Goal: Task Accomplishment & Management: Complete application form

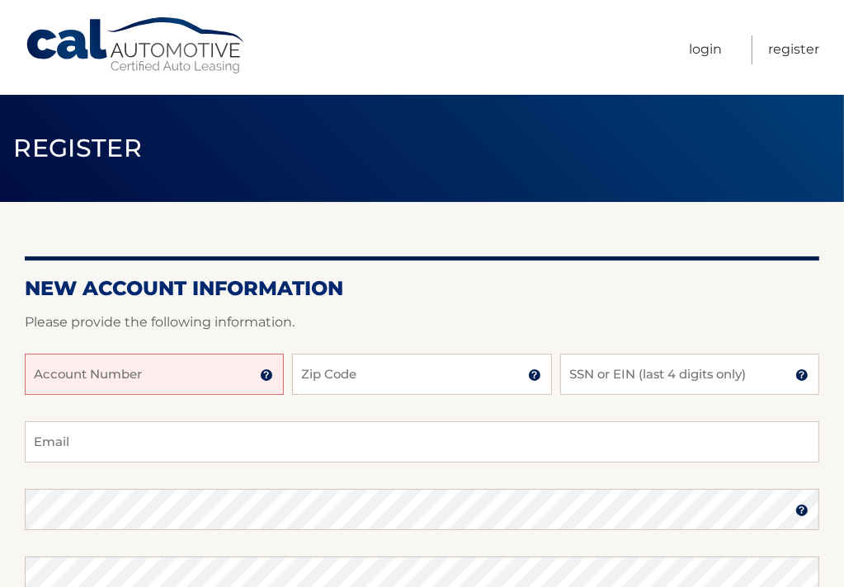
click at [46, 375] on input "Account Number" at bounding box center [154, 374] width 259 height 41
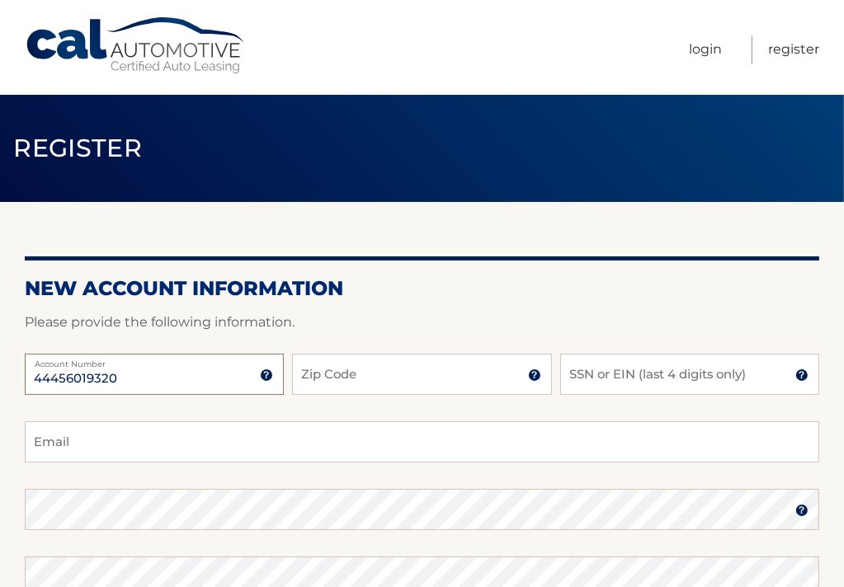
type input "44456019320"
type input "10019"
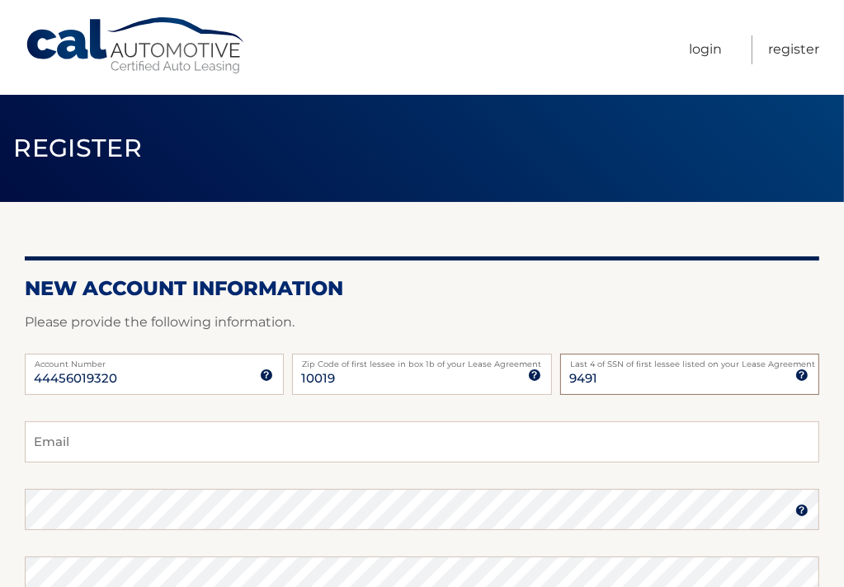
type input "9491"
click at [40, 443] on input "Email" at bounding box center [422, 441] width 794 height 41
type input "iggymoore@aol.com"
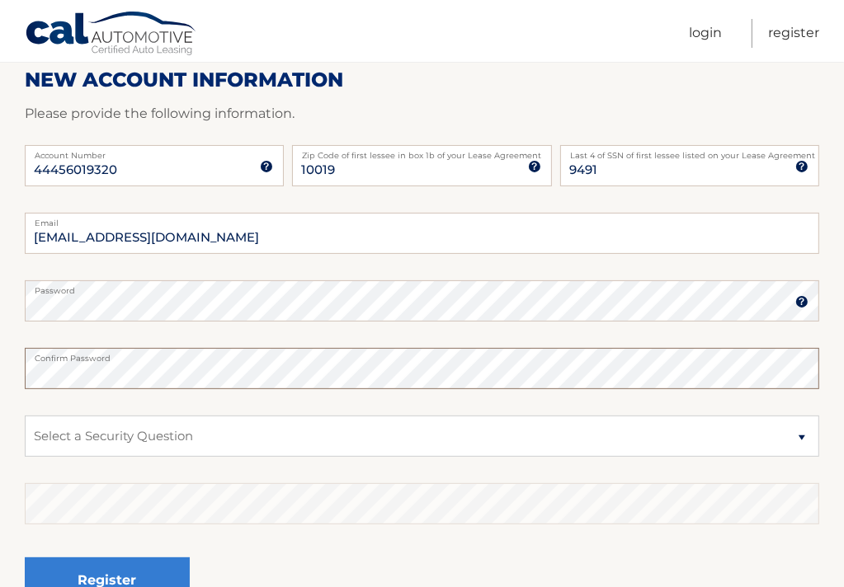
scroll to position [242, 0]
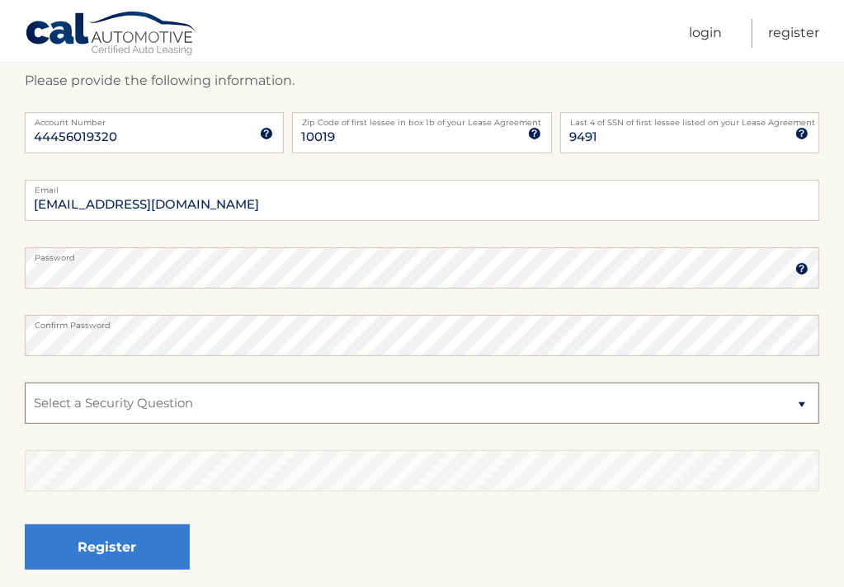
click at [802, 408] on select "Select a Security Question What was the name of your elementary school? What is…" at bounding box center [422, 403] width 794 height 41
select select "2"
click at [25, 383] on select "Select a Security Question What was the name of your elementary school? What is…" at bounding box center [422, 403] width 794 height 41
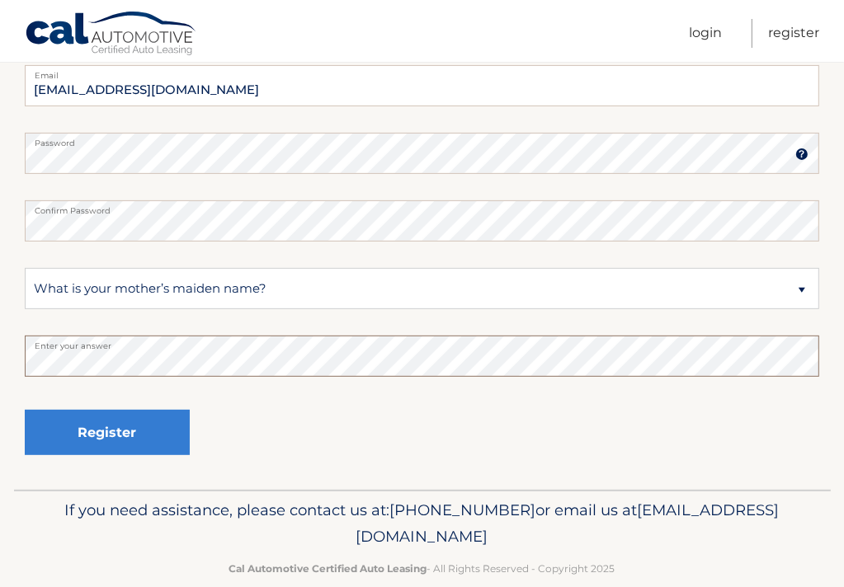
scroll to position [374, 0]
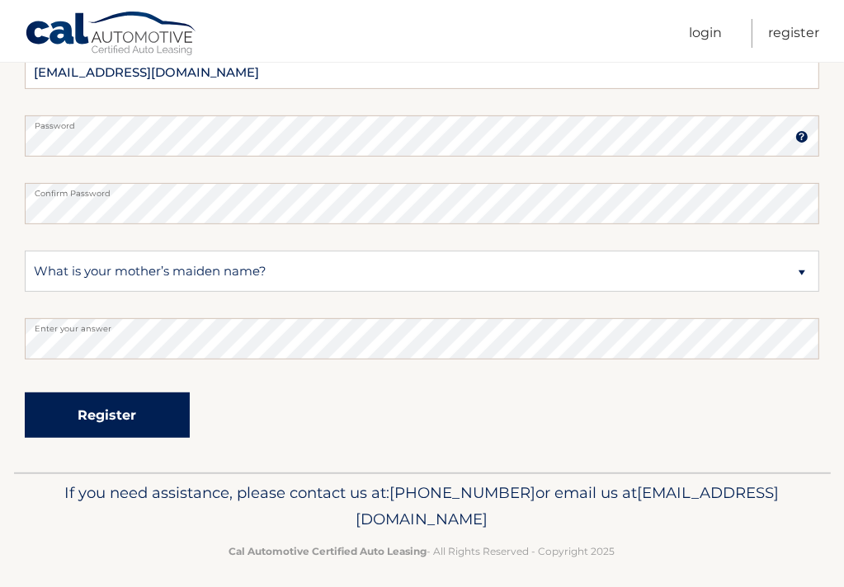
click at [111, 408] on button "Register" at bounding box center [107, 415] width 165 height 45
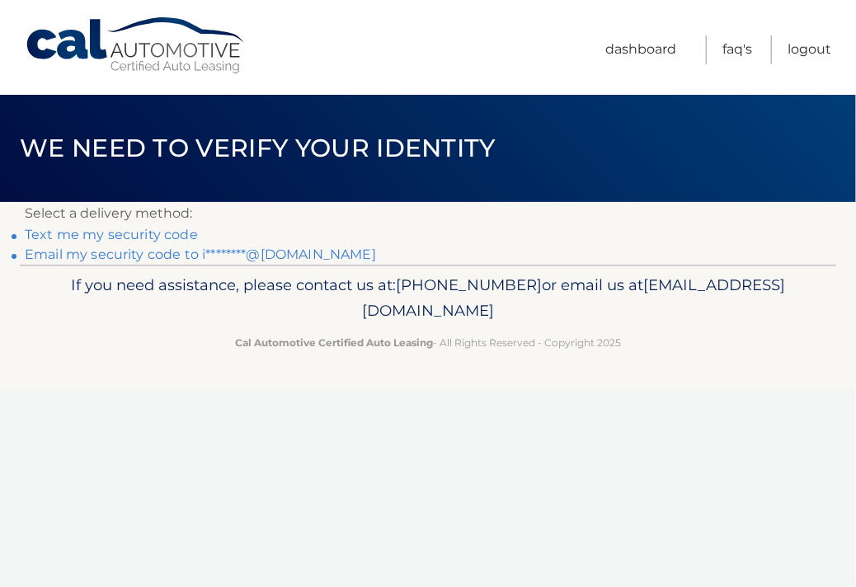
click at [142, 251] on link "Email my security code to i********@[DOMAIN_NAME]" at bounding box center [200, 255] width 351 height 16
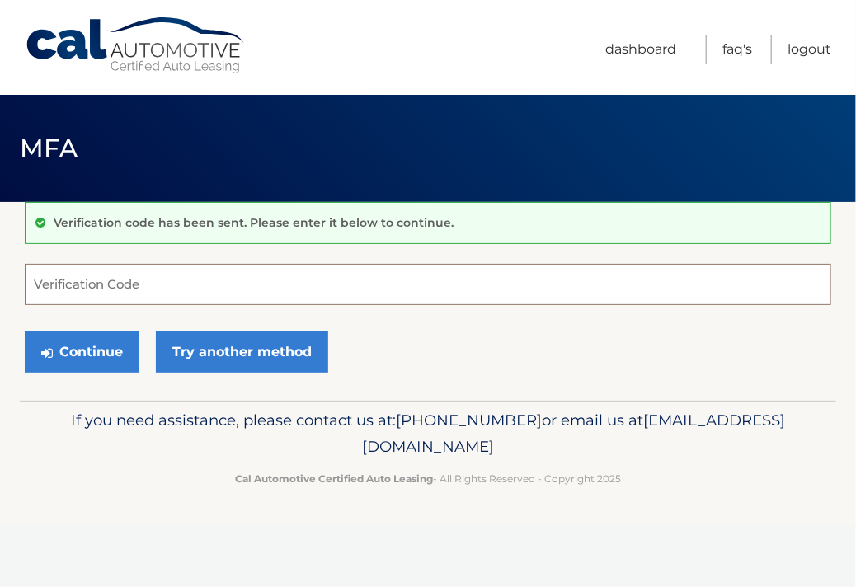
click at [56, 283] on input "Verification Code" at bounding box center [428, 284] width 807 height 41
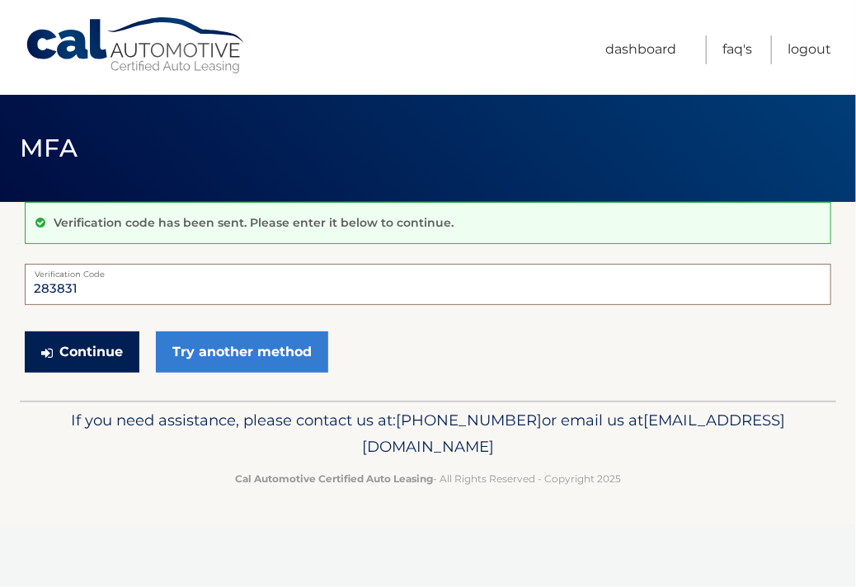
type input "283831"
click at [81, 346] on button "Continue" at bounding box center [82, 352] width 115 height 41
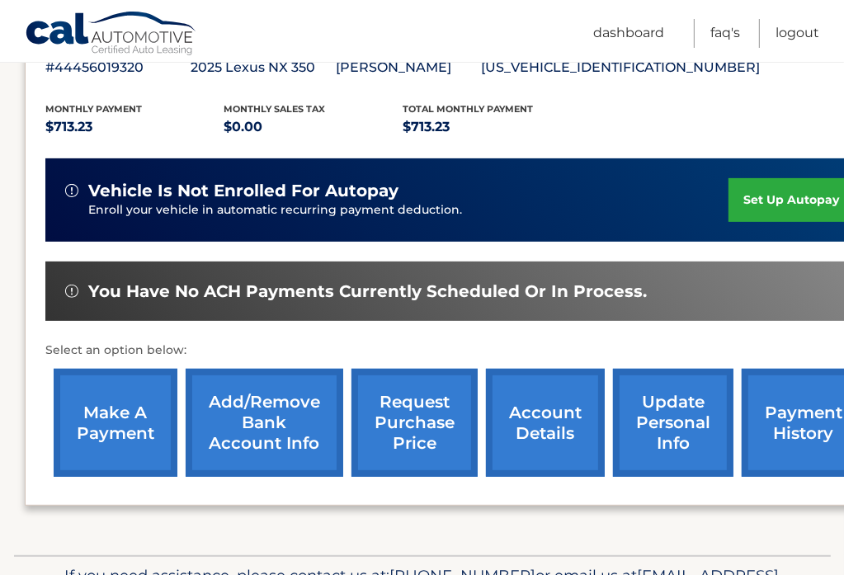
scroll to position [352, 0]
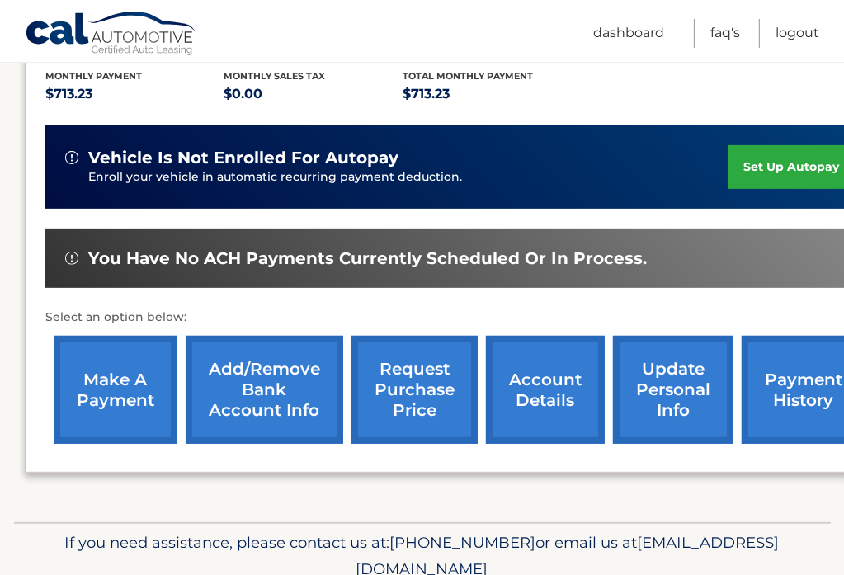
click at [775, 164] on link "set up autopay" at bounding box center [790, 167] width 125 height 44
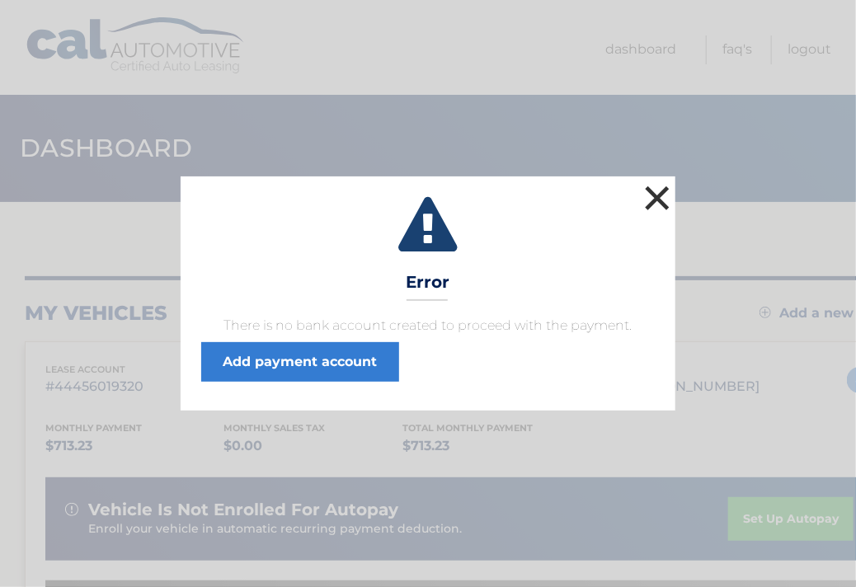
click at [659, 191] on button "×" at bounding box center [657, 197] width 33 height 33
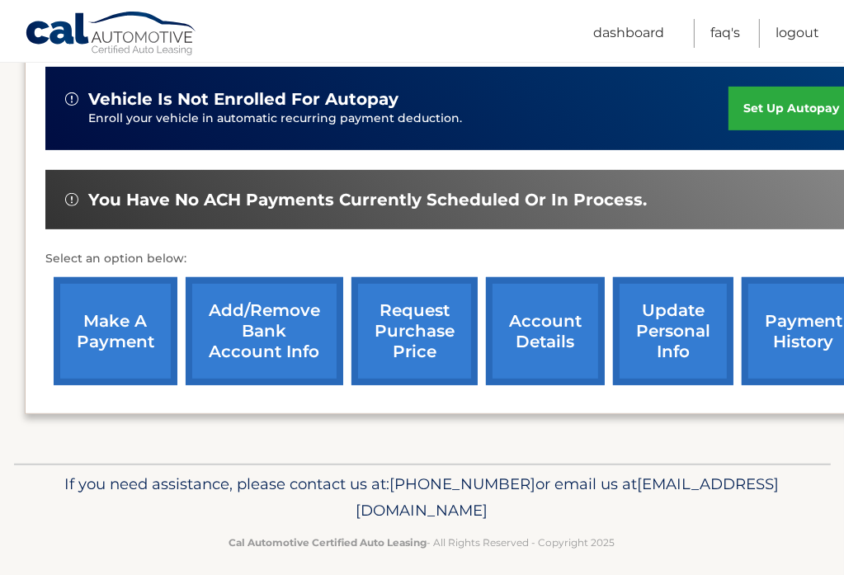
scroll to position [422, 0]
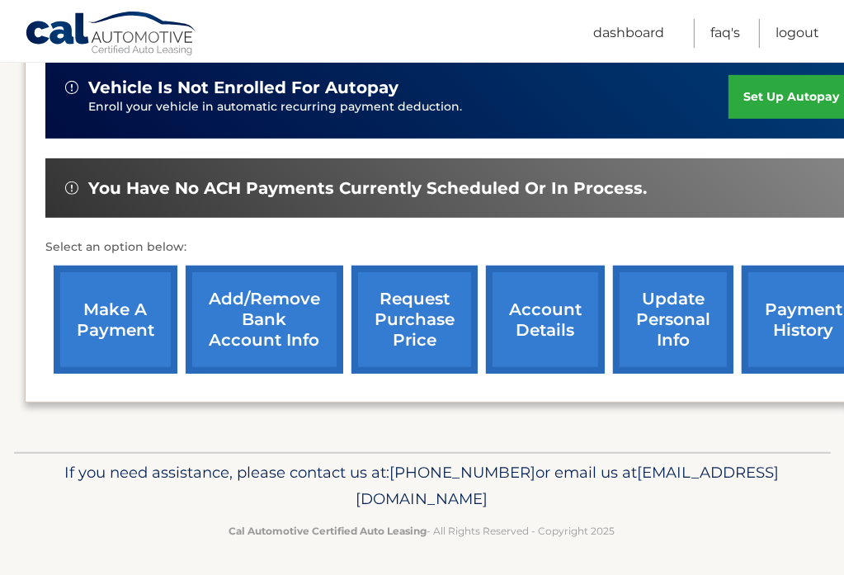
click at [222, 296] on link "Add/Remove bank account info" at bounding box center [265, 320] width 158 height 108
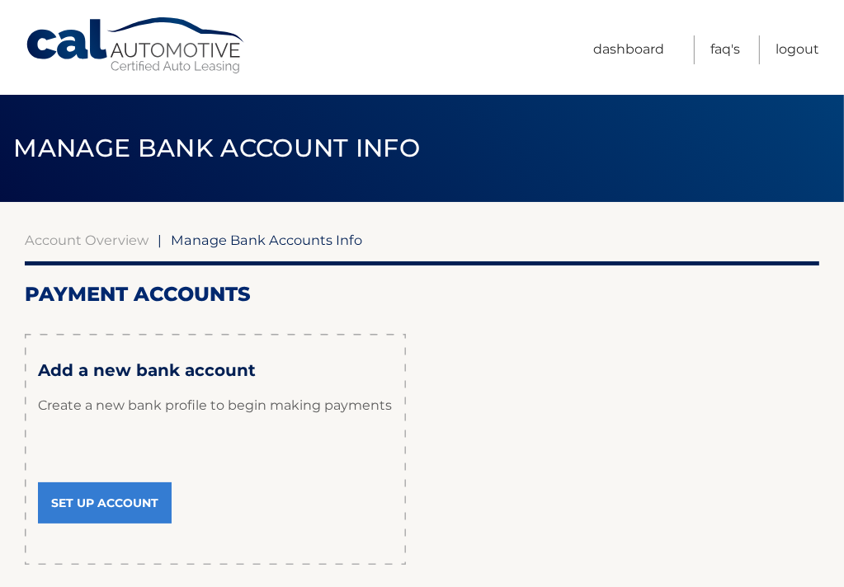
click at [101, 506] on link "Set Up Account" at bounding box center [105, 503] width 134 height 41
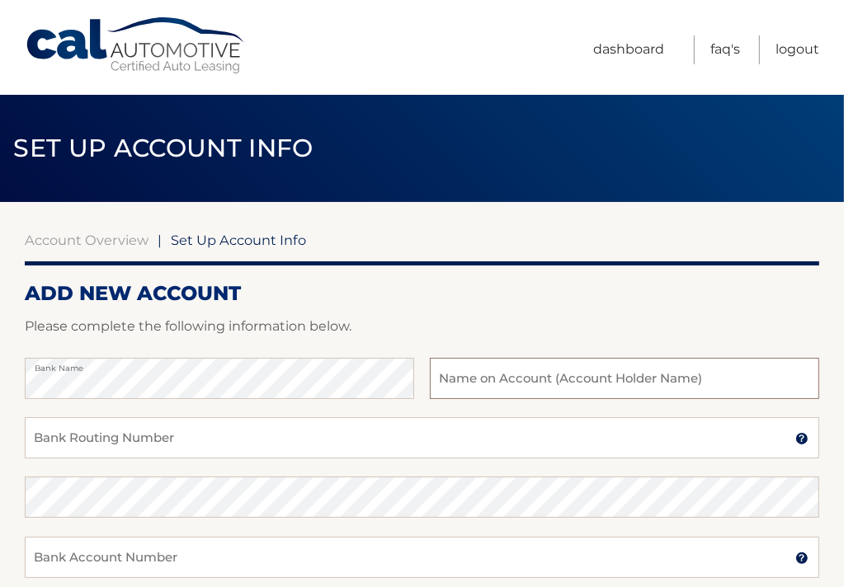
click at [442, 369] on input "text" at bounding box center [624, 378] width 389 height 41
type input "w"
type input "[PERSON_NAME]"
click at [62, 441] on input "Bank Routing Number" at bounding box center [422, 437] width 794 height 41
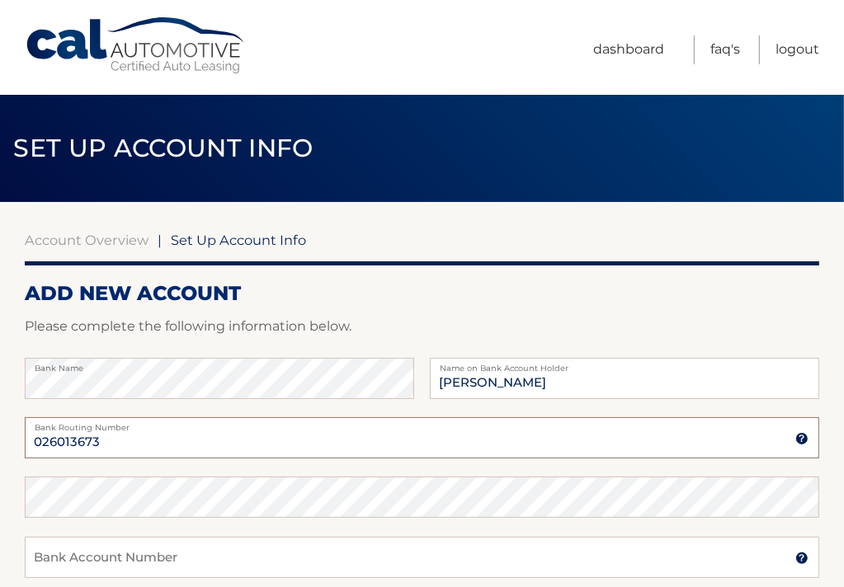
type input "026013673"
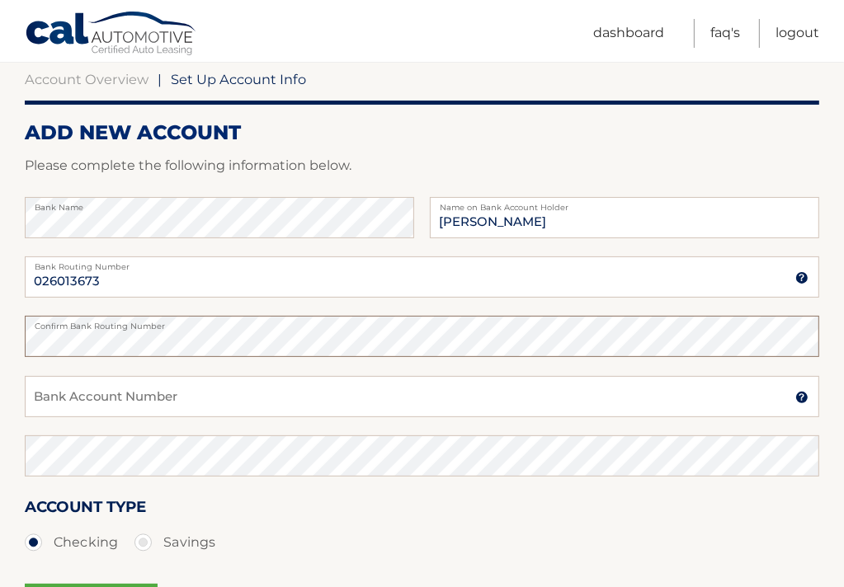
scroll to position [198, 0]
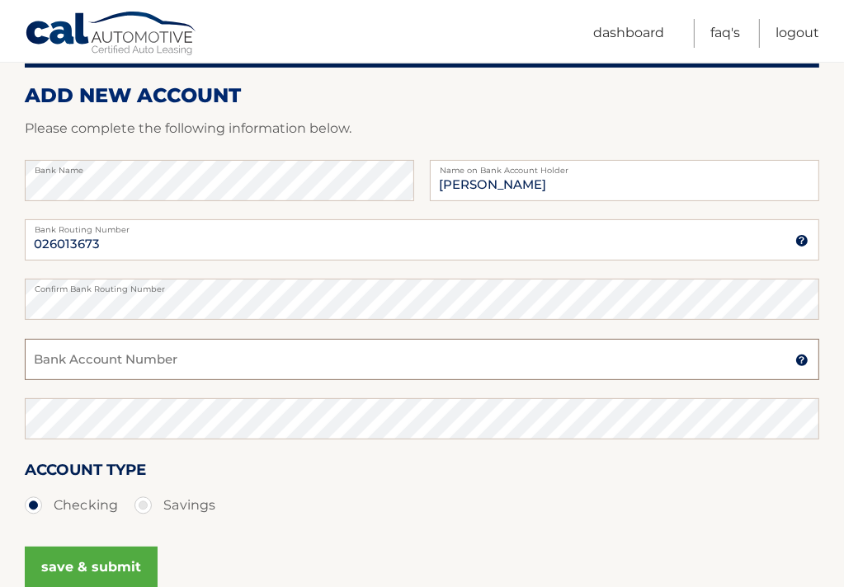
click at [42, 364] on input "Bank Account Number" at bounding box center [422, 359] width 794 height 41
type input "4249222160"
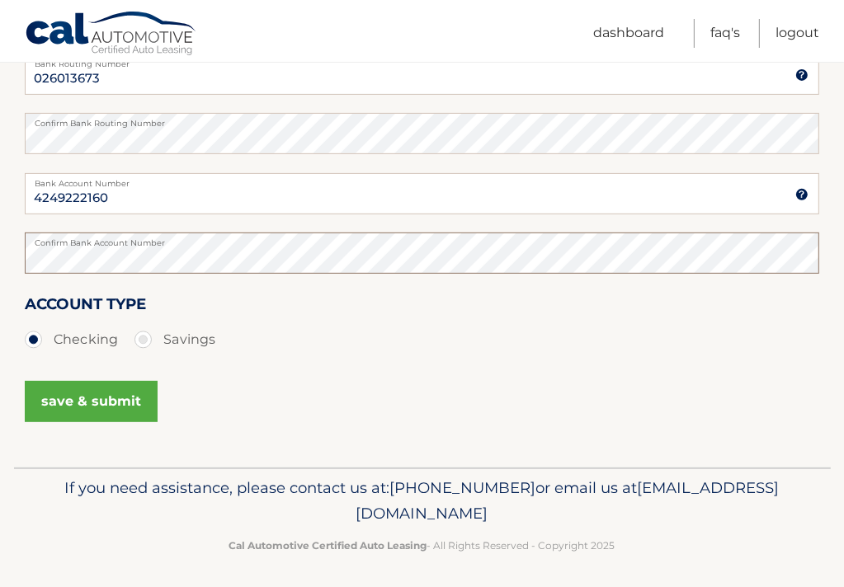
scroll to position [369, 0]
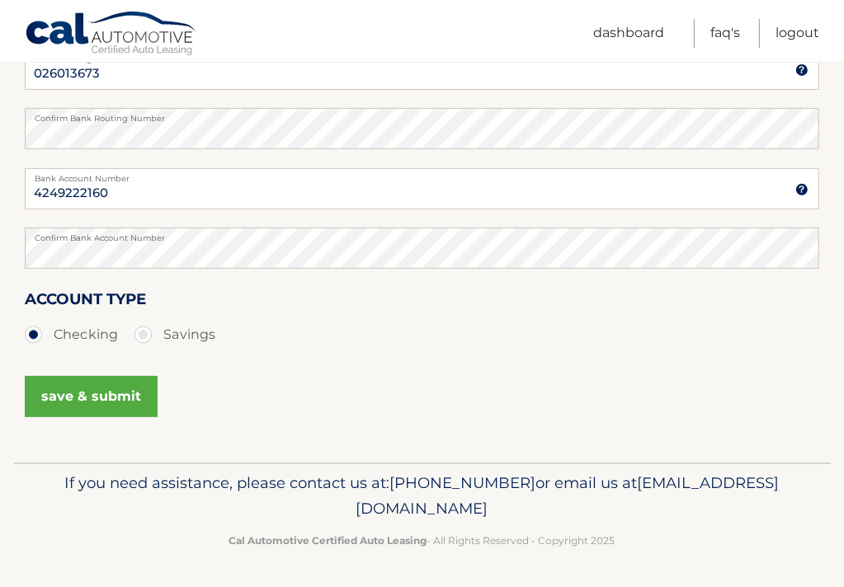
click at [81, 393] on button "save & submit" at bounding box center [91, 396] width 133 height 41
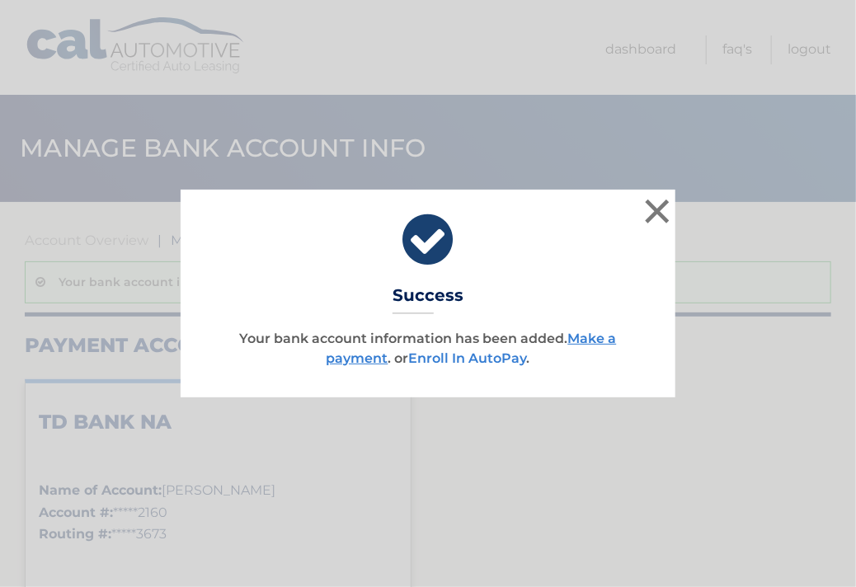
click at [442, 358] on link "Enroll In AutoPay" at bounding box center [468, 359] width 118 height 16
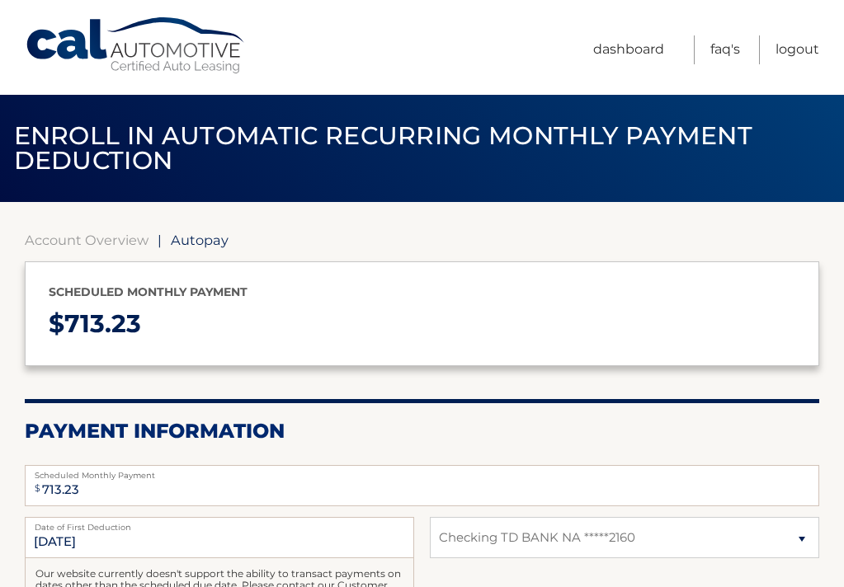
select select "YmQwMzAxOGItMDkzZi00YjI3LTljZTctMWEzN2EwNDUxZGE3"
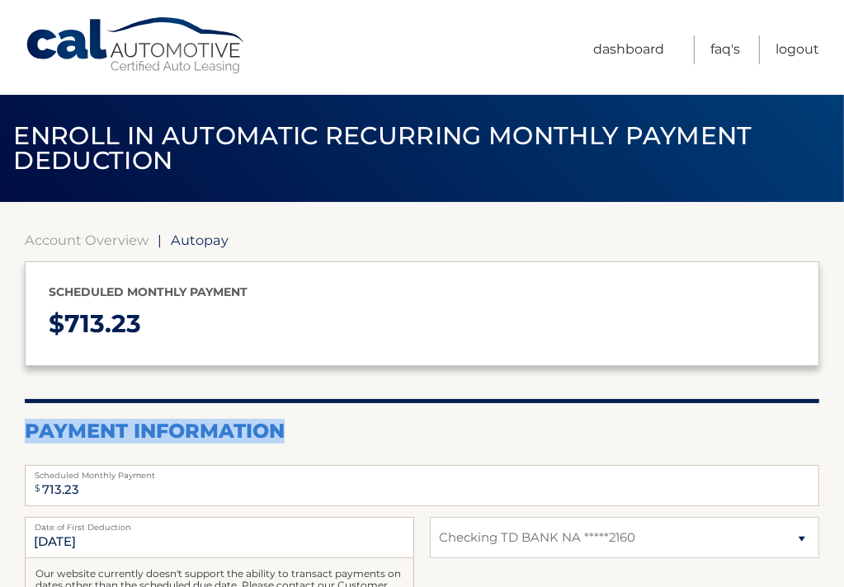
drag, startPoint x: 0, startPoint y: 0, endPoint x: 579, endPoint y: 369, distance: 686.4
click at [579, 369] on section "Account Overview | Autopay Scheduled monthly payment $ 713.23 Payment Informati…" at bounding box center [422, 527] width 794 height 591
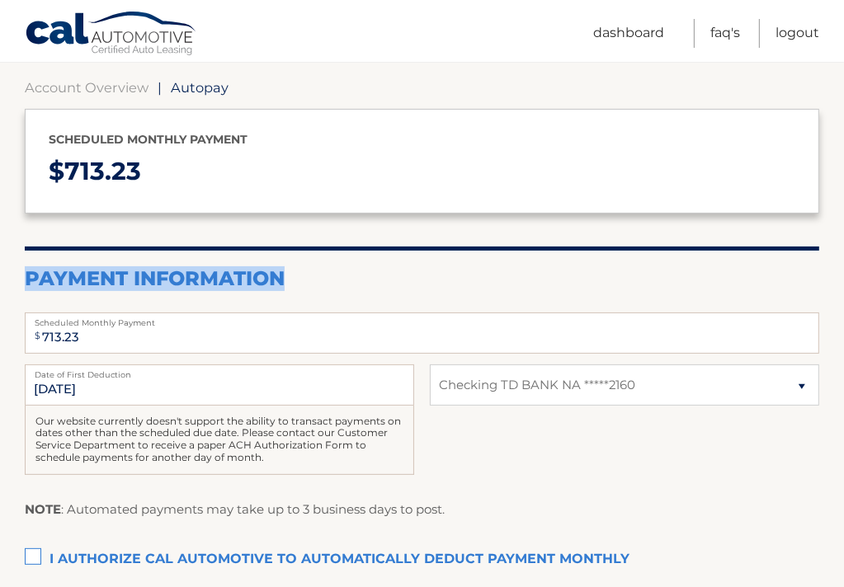
scroll to position [165, 0]
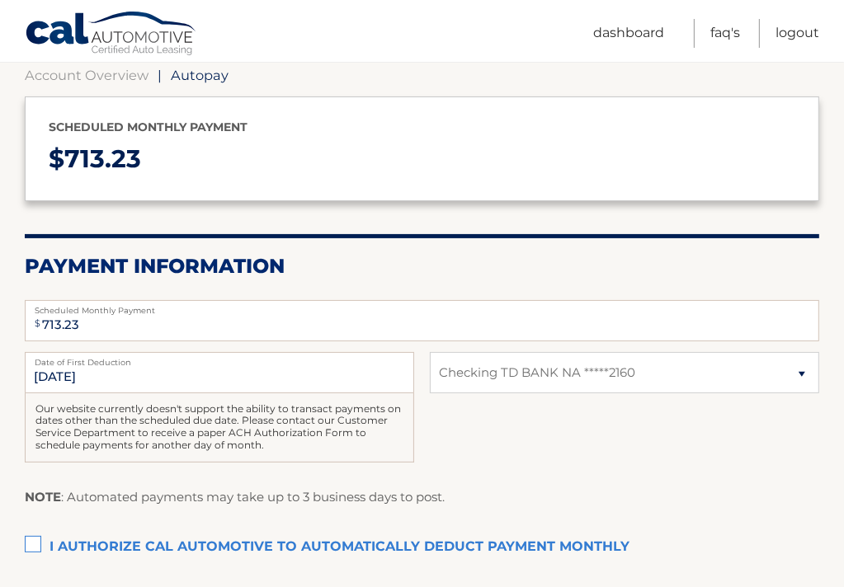
click at [31, 540] on label "I authorize cal automotive to automatically deduct payment monthly This checkbo…" at bounding box center [422, 547] width 794 height 33
click at [0, 0] on input "I authorize cal automotive to automatically deduct payment monthly This checkbo…" at bounding box center [0, 0] width 0 height 0
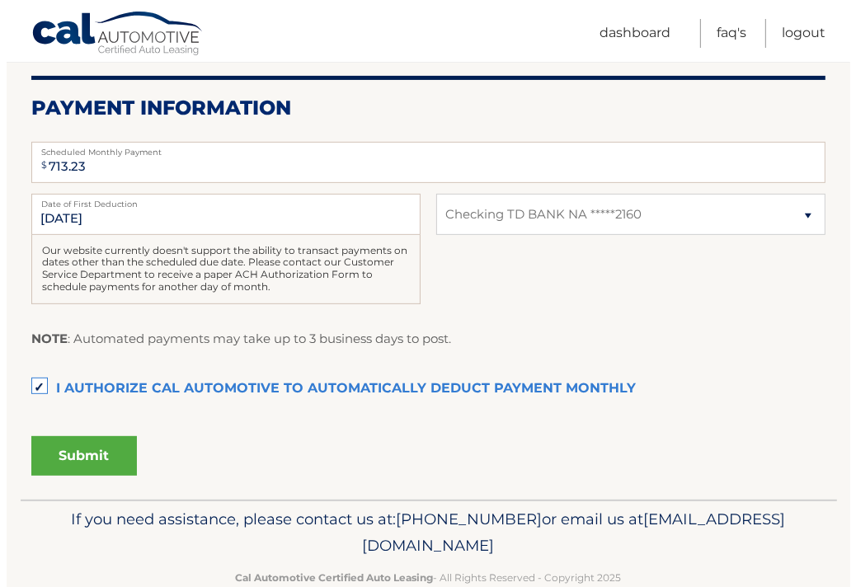
scroll to position [330, 0]
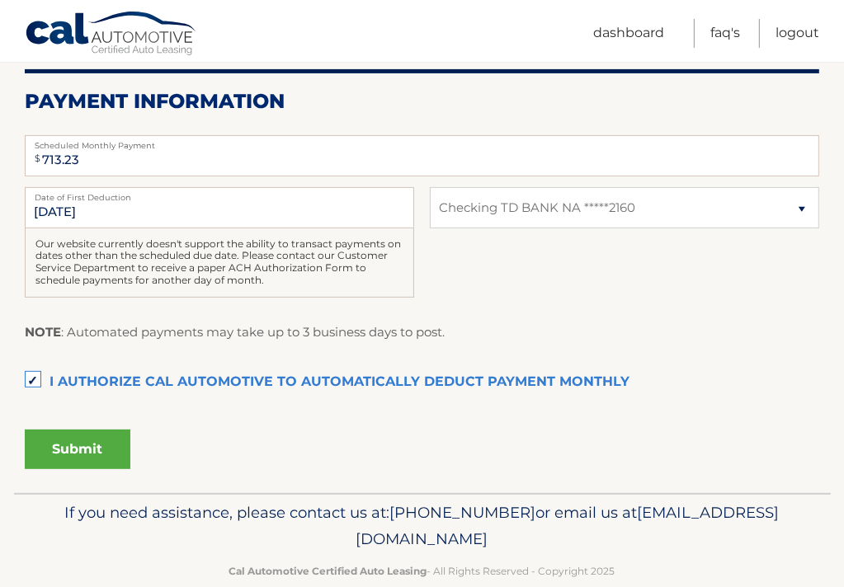
click at [73, 450] on button "Submit" at bounding box center [78, 450] width 106 height 40
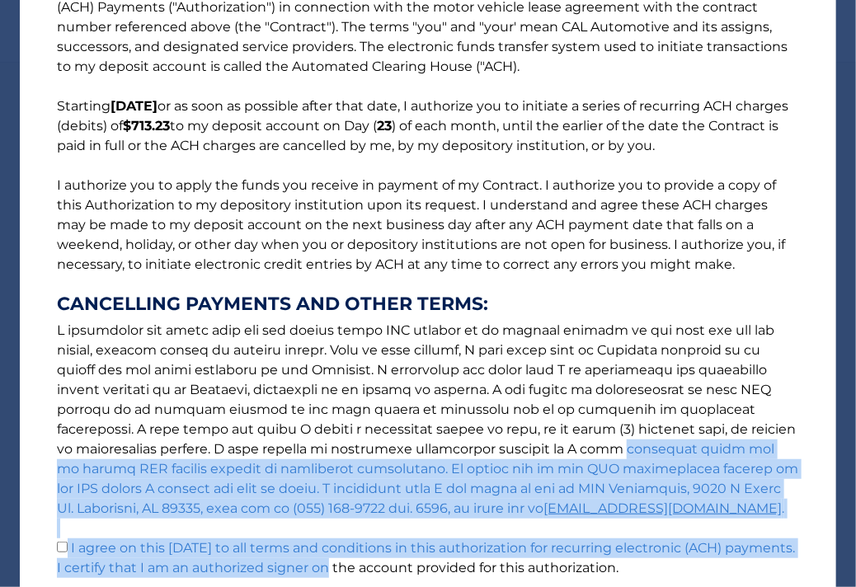
drag, startPoint x: 318, startPoint y: 498, endPoint x: 338, endPoint y: 600, distance: 103.4
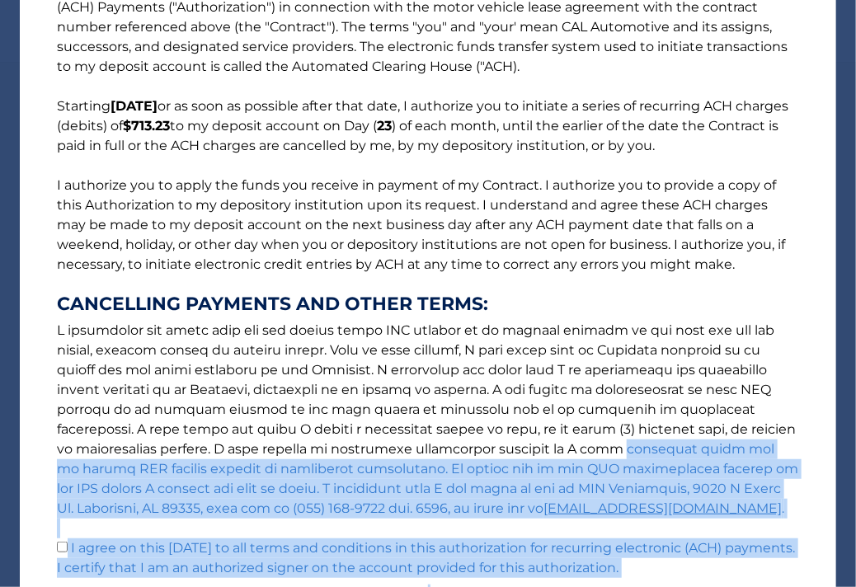
scroll to position [99, 0]
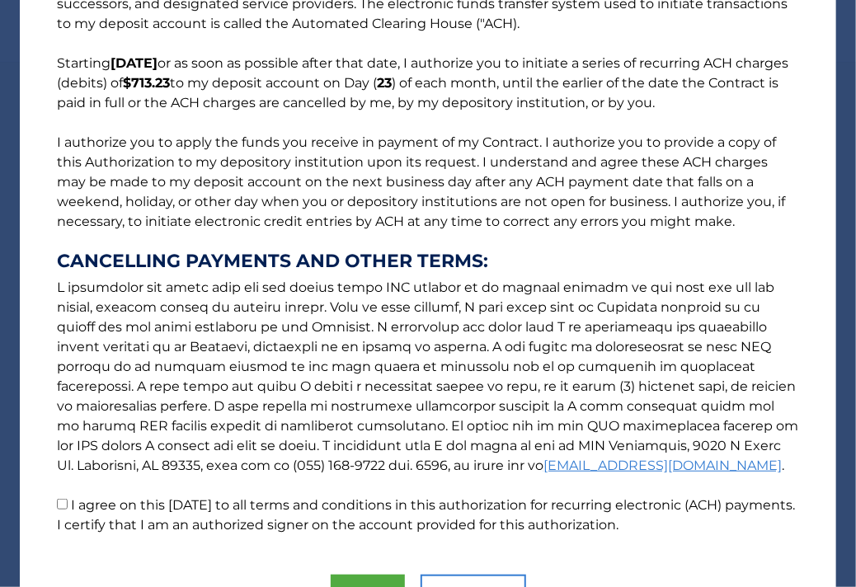
click at [769, 232] on p "The words "I" "me" and "my" mean any identified Customer who signs this Authori…" at bounding box center [427, 235] width 775 height 600
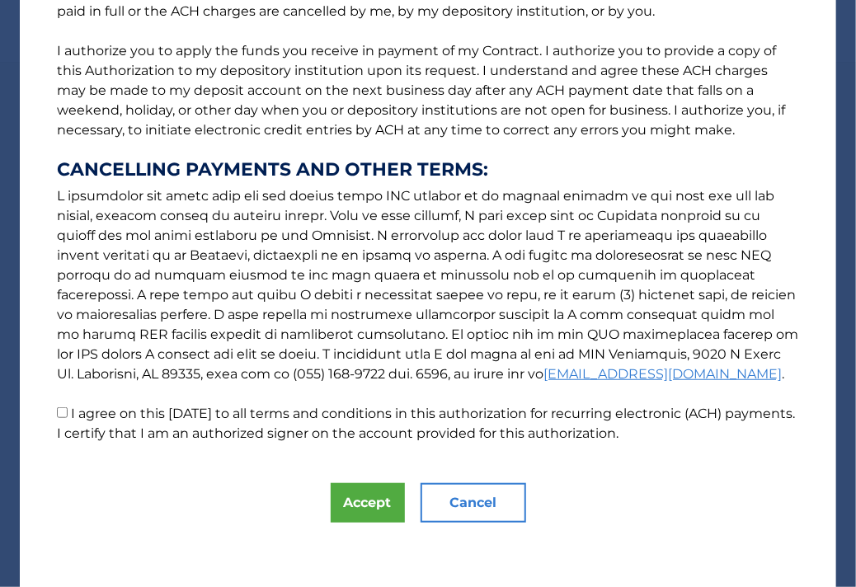
scroll to position [191, 0]
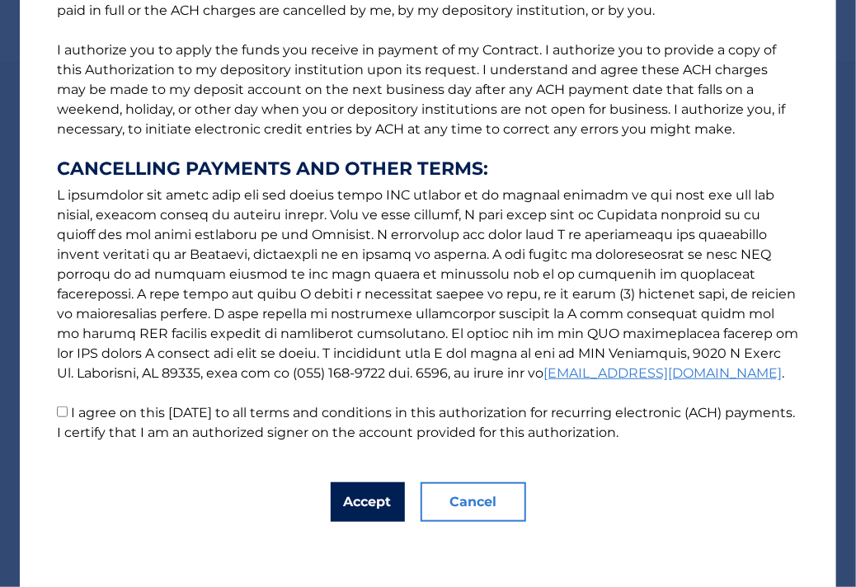
click at [348, 501] on button "Accept" at bounding box center [368, 503] width 74 height 40
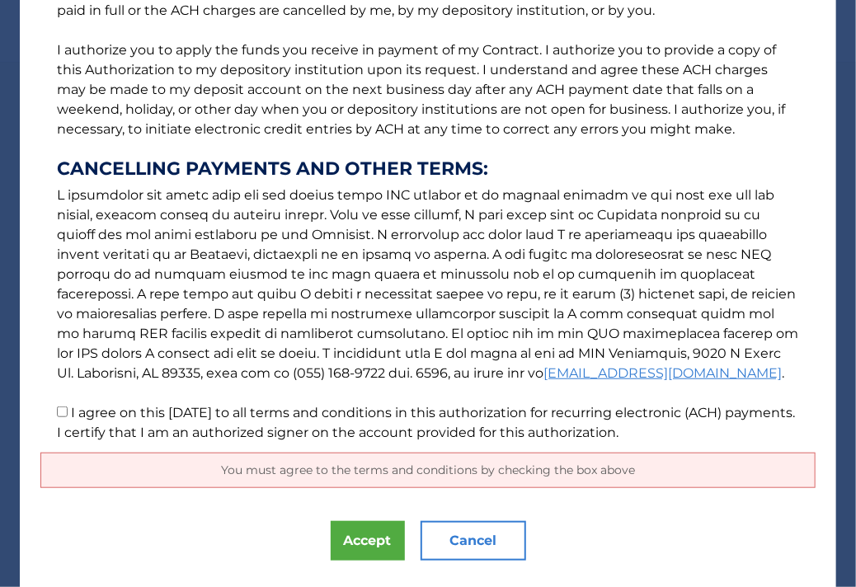
click at [57, 408] on input "I agree on this [DATE] to all terms and conditions in this authorization for re…" at bounding box center [62, 412] width 11 height 11
checkbox input "true"
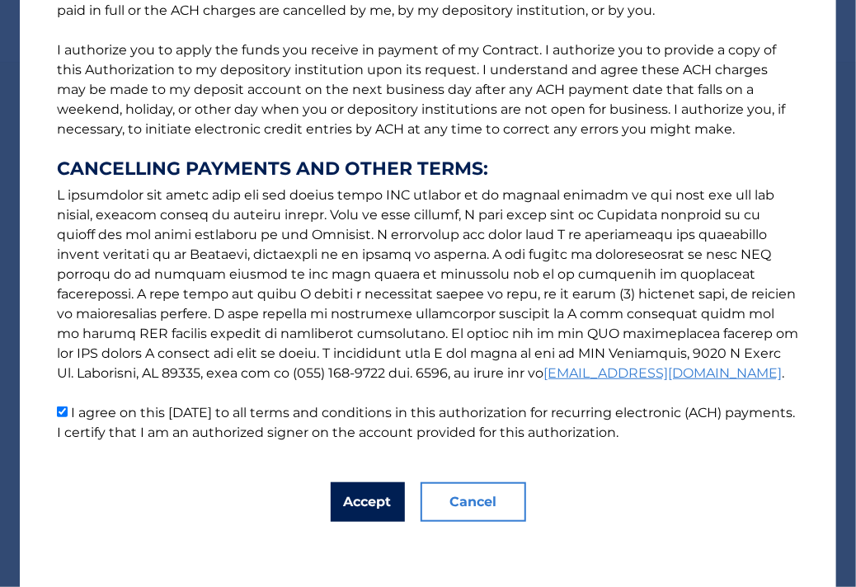
click at [365, 499] on button "Accept" at bounding box center [368, 503] width 74 height 40
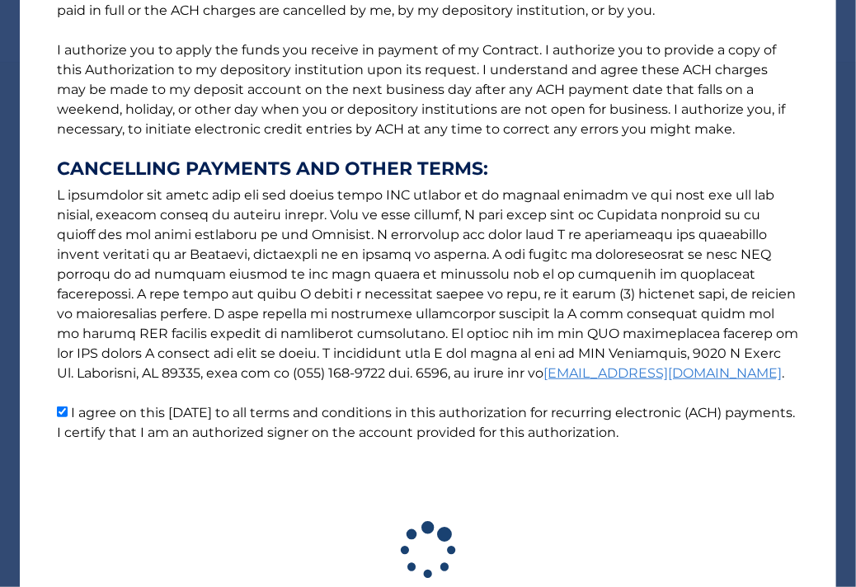
scroll to position [313, 0]
